Goal: Task Accomplishment & Management: Manage account settings

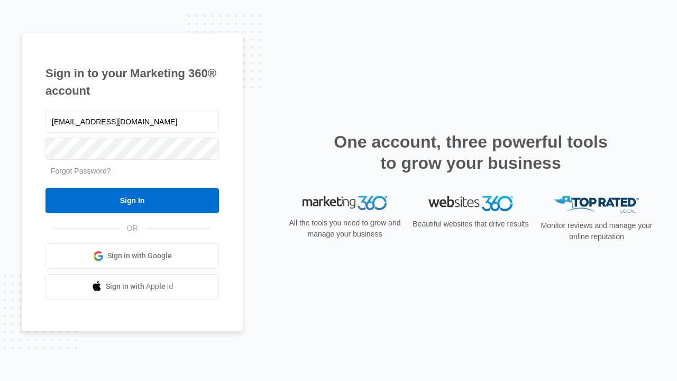
type input "dankie614@gmail.com"
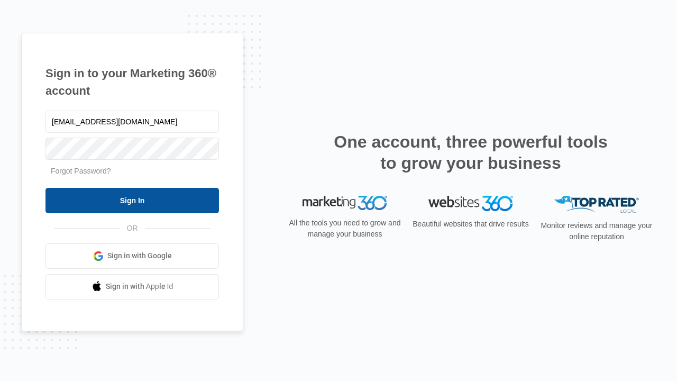
click at [132, 200] on input "Sign In" at bounding box center [131, 200] width 173 height 25
